Goal: Task Accomplishment & Management: Use online tool/utility

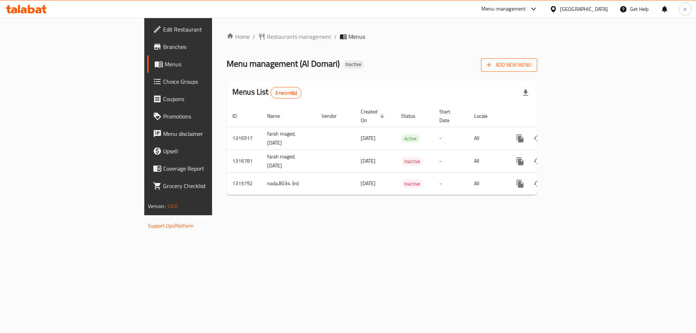
click at [531, 61] on span "Add New Menu" at bounding box center [509, 65] width 45 height 9
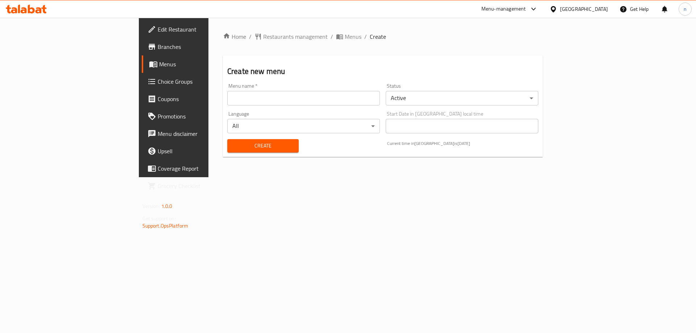
click at [229, 96] on input "text" at bounding box center [303, 98] width 153 height 14
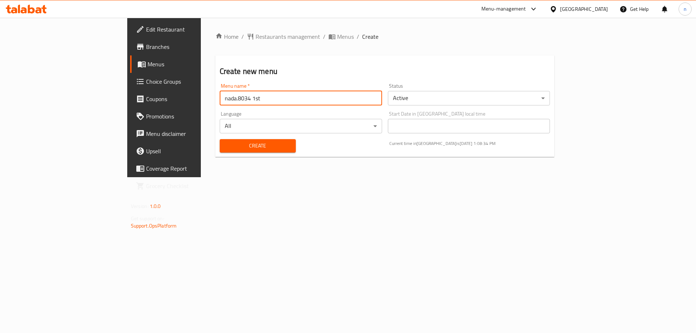
type input "nada.8034 1st"
click at [220, 139] on button "Create" at bounding box center [258, 145] width 76 height 13
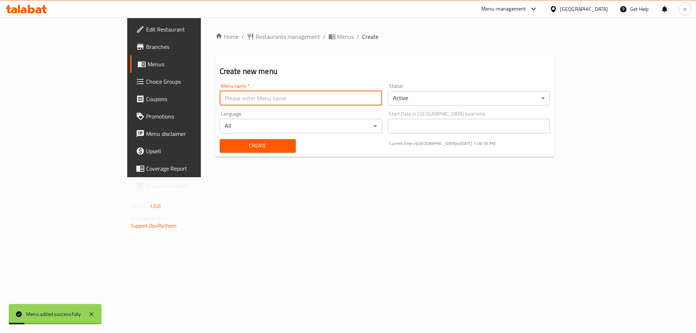
click at [148, 66] on span "Menus" at bounding box center [193, 64] width 90 height 9
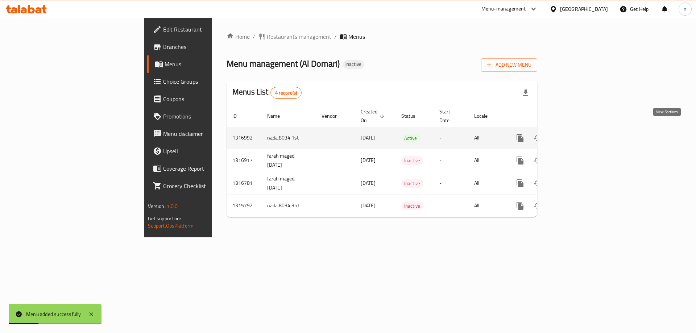
click at [577, 134] on icon "enhanced table" at bounding box center [572, 138] width 9 height 9
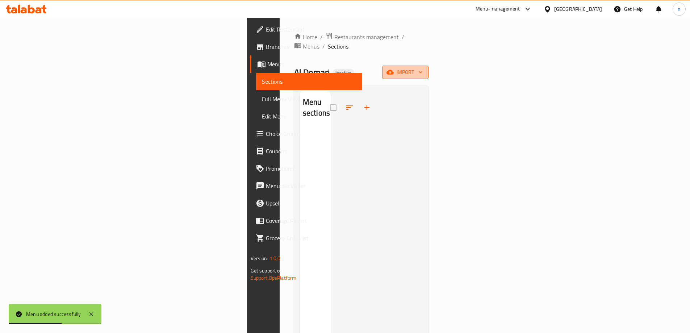
click at [429, 69] on button "import" at bounding box center [405, 72] width 46 height 13
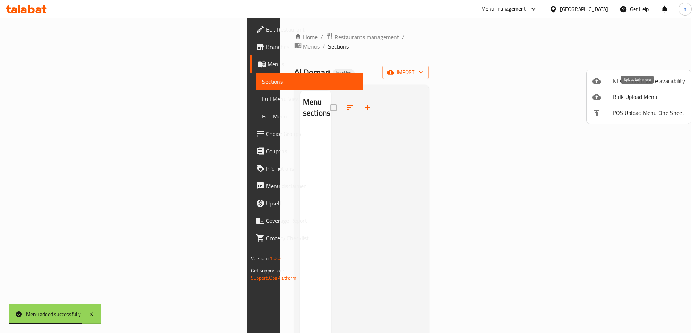
click at [665, 98] on span "Bulk Upload Menu" at bounding box center [649, 96] width 72 height 9
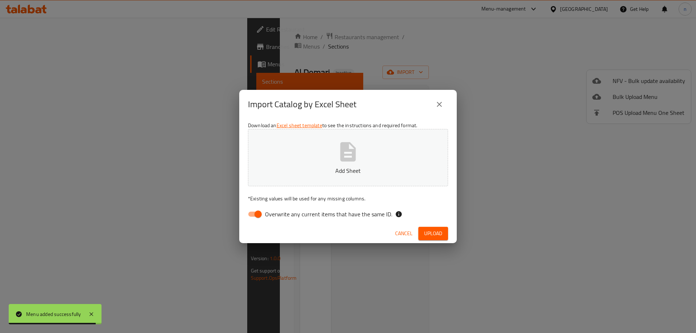
click at [263, 212] on input "Overwrite any current items that have the same ID." at bounding box center [257, 214] width 41 height 14
checkbox input "false"
click at [437, 235] on span "Upload" at bounding box center [433, 233] width 18 height 9
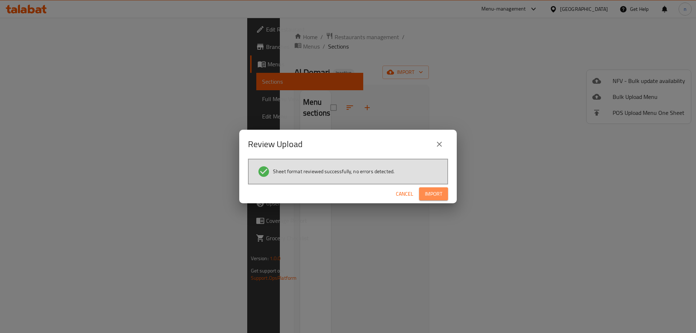
click at [439, 194] on span "Import" at bounding box center [433, 194] width 17 height 9
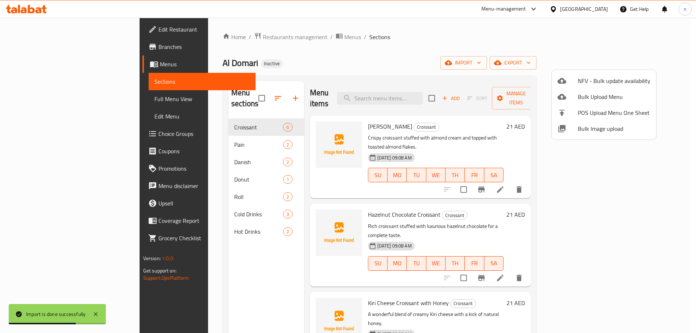
click at [41, 104] on div at bounding box center [348, 166] width 696 height 333
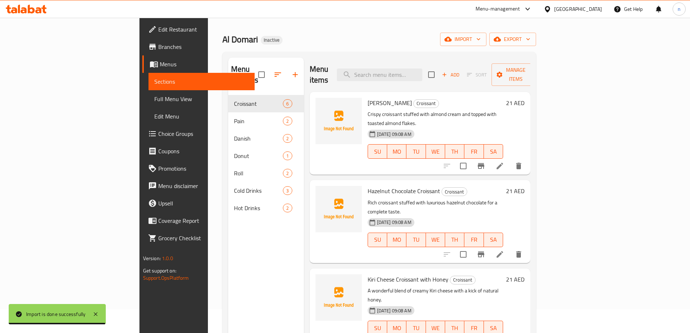
scroll to position [36, 0]
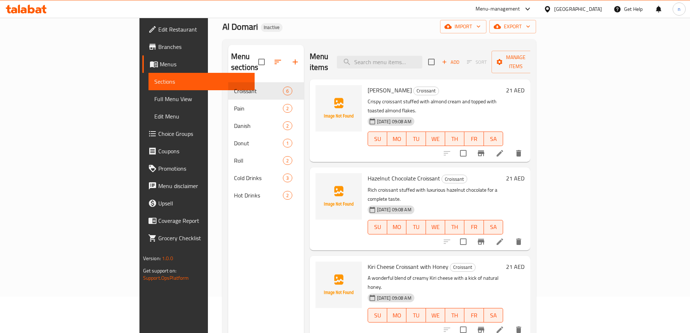
click at [149, 104] on link "Full Menu View" at bounding box center [202, 98] width 106 height 17
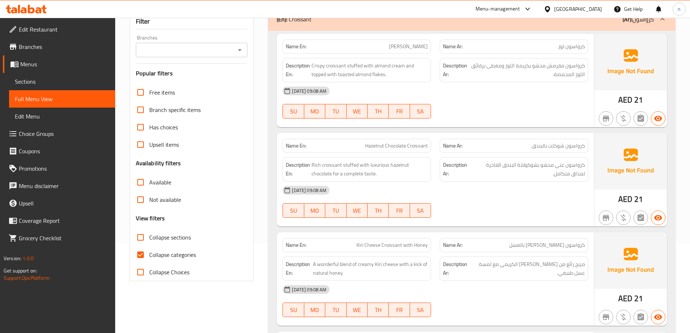
scroll to position [109, 0]
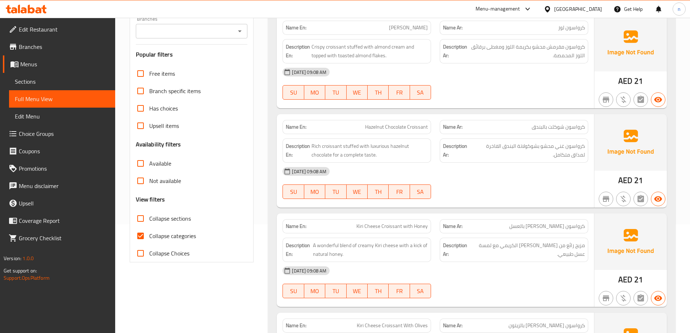
click at [138, 240] on input "Collapse categories" at bounding box center [140, 235] width 17 height 17
checkbox input "false"
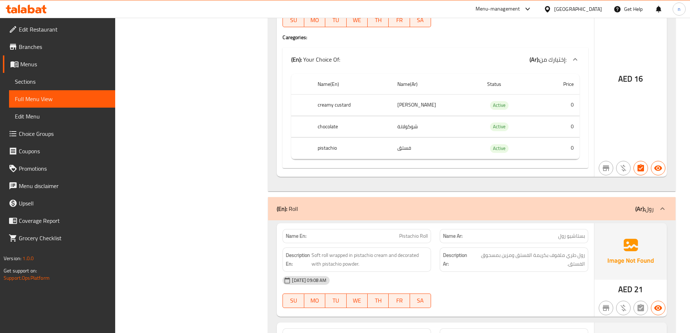
scroll to position [1254, 0]
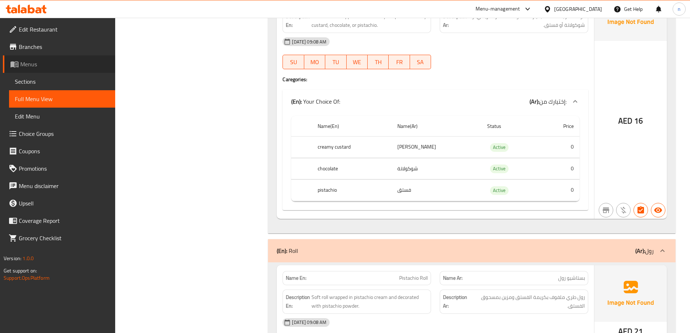
click at [36, 67] on span "Menus" at bounding box center [64, 64] width 89 height 9
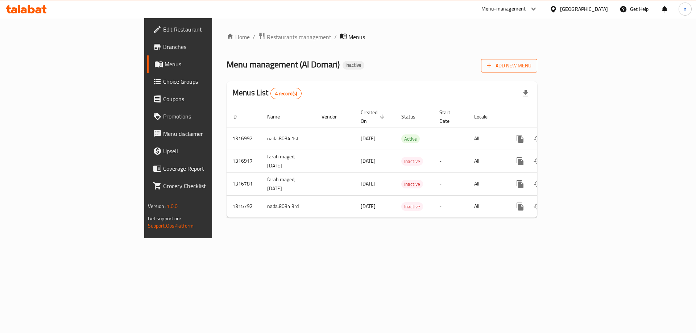
click at [531, 66] on span "Add New Menu" at bounding box center [509, 65] width 45 height 9
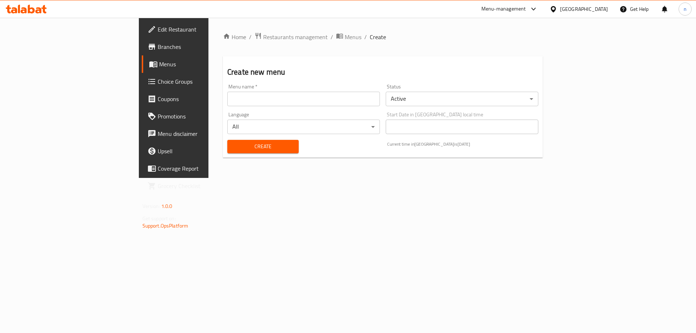
click at [244, 101] on input "text" at bounding box center [303, 99] width 153 height 14
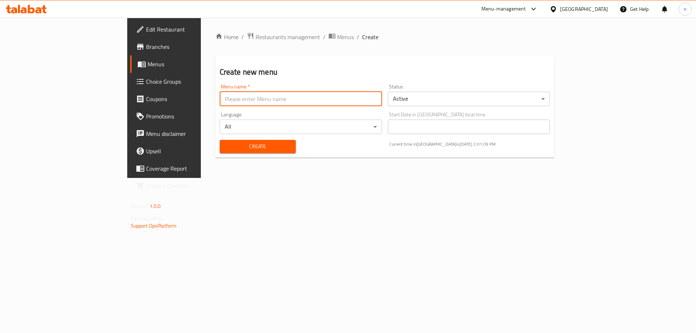
click at [220, 101] on input "text" at bounding box center [301, 99] width 162 height 14
type input "nada.8034 2nd"
click at [225, 142] on span "Create" at bounding box center [257, 146] width 65 height 9
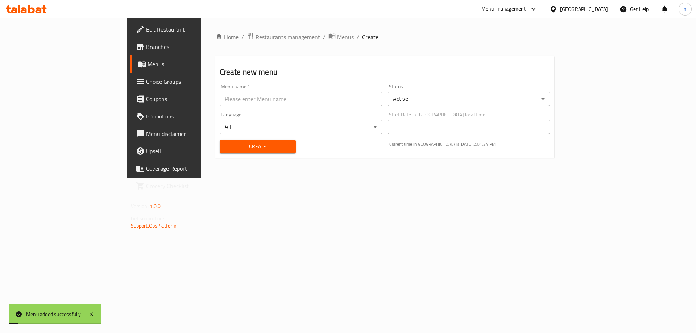
click at [148, 66] on span "Menus" at bounding box center [193, 64] width 90 height 9
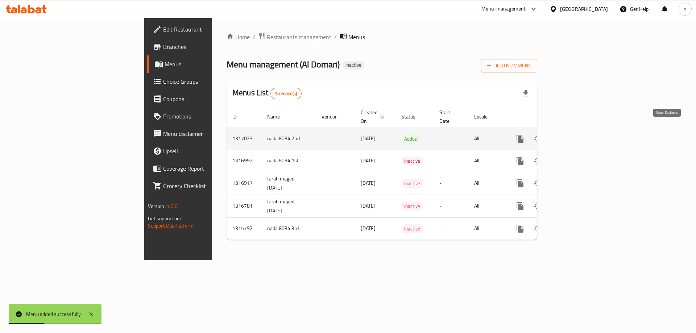
click at [577, 134] on icon "enhanced table" at bounding box center [572, 138] width 9 height 9
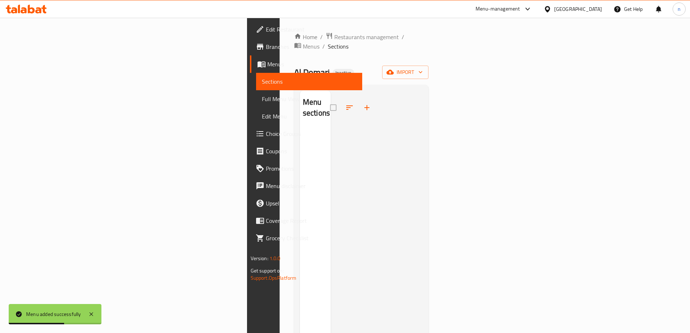
click at [429, 55] on div "Home / Restaurants management / Menus / Sections Al Domari Inactive import Menu…" at bounding box center [361, 230] width 135 height 397
click at [423, 68] on span "import" at bounding box center [405, 72] width 35 height 9
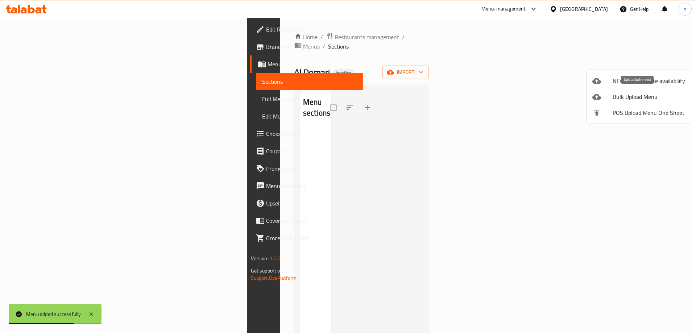
click at [607, 99] on div at bounding box center [602, 96] width 20 height 9
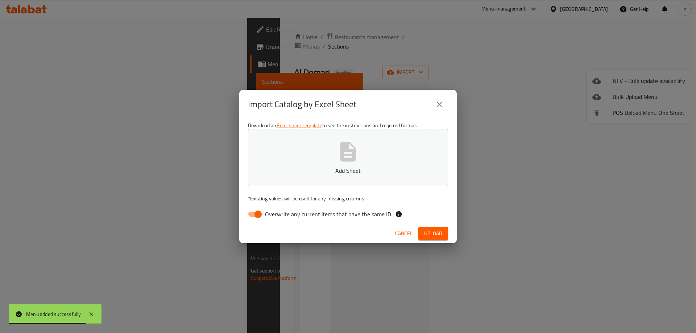
click at [258, 216] on input "Overwrite any current items that have the same ID." at bounding box center [257, 214] width 41 height 14
checkbox input "false"
click at [424, 235] on span "Upload" at bounding box center [433, 233] width 18 height 9
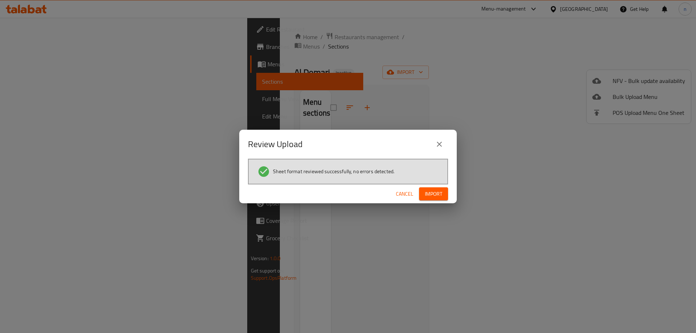
click at [432, 199] on button "Import" at bounding box center [433, 193] width 29 height 13
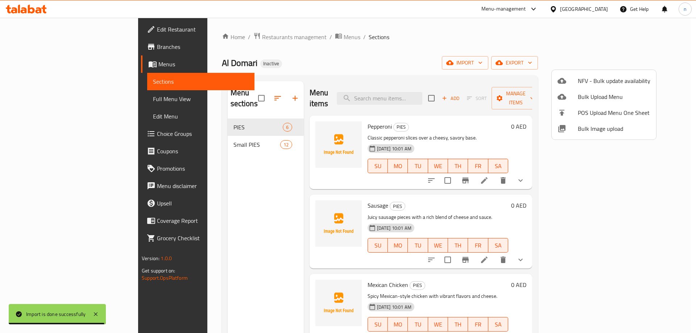
click at [38, 104] on div at bounding box center [348, 166] width 696 height 333
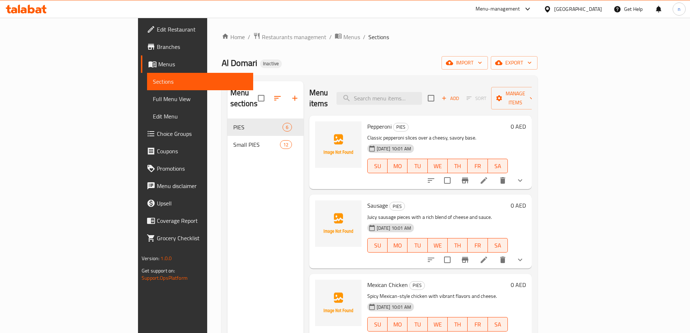
click at [153, 102] on span "Full Menu View" at bounding box center [200, 99] width 95 height 9
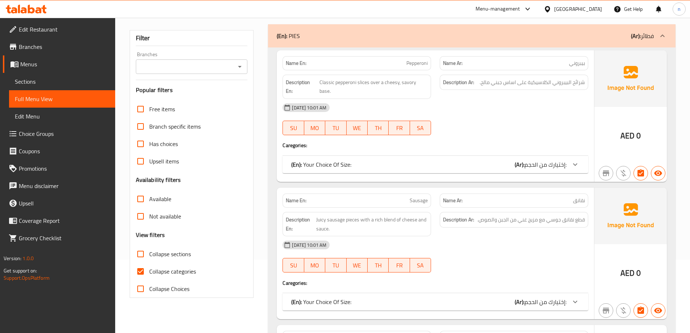
scroll to position [181, 0]
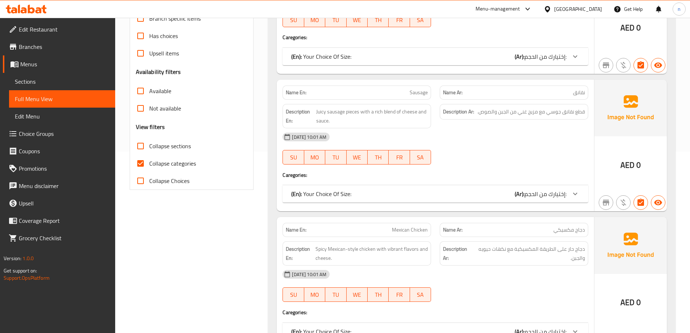
click at [155, 160] on span "Collapse categories" at bounding box center [172, 163] width 47 height 9
click at [149, 160] on input "Collapse categories" at bounding box center [140, 163] width 17 height 17
checkbox input "false"
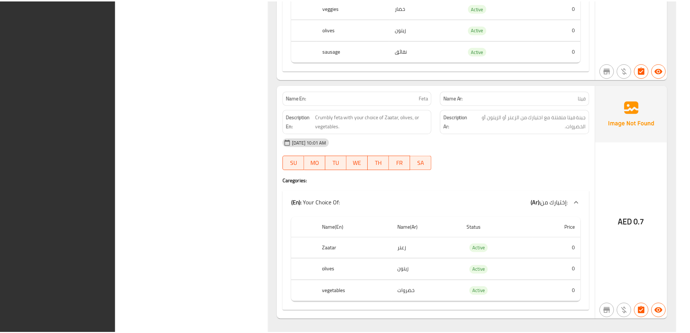
scroll to position [2618, 0]
